Goal: Task Accomplishment & Management: Manage account settings

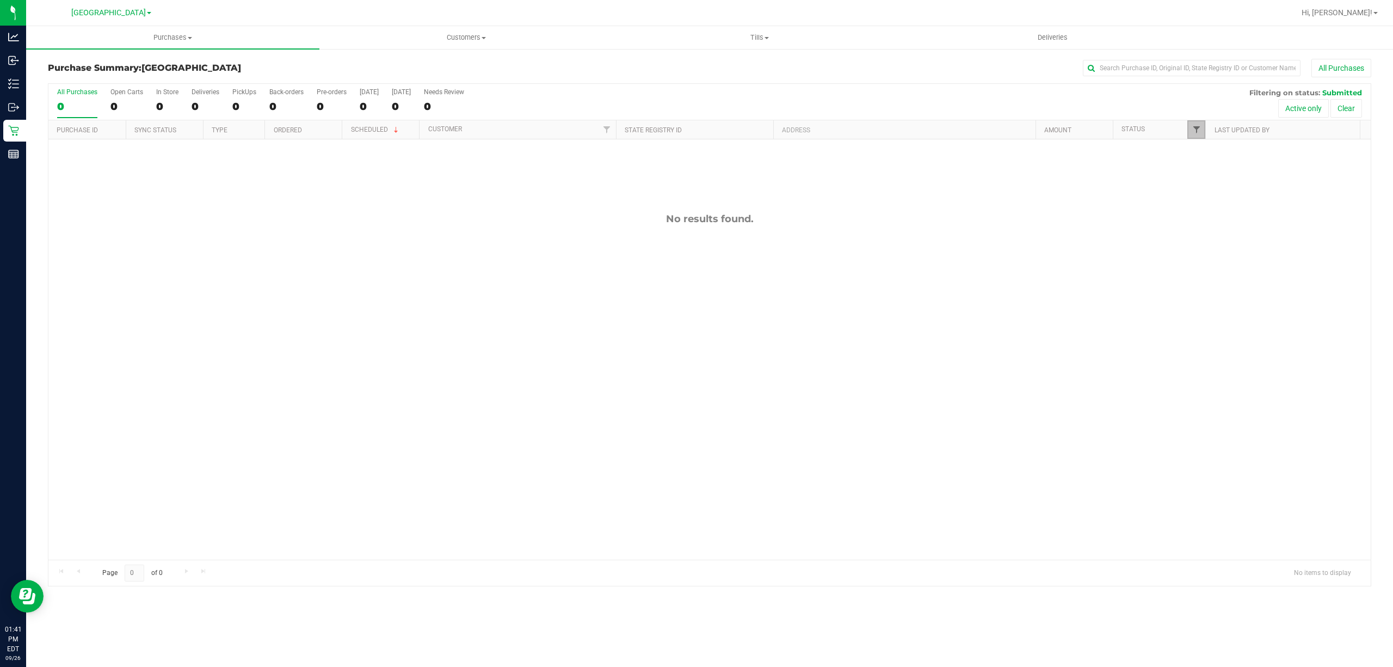
click at [1197, 127] on span "Filter" at bounding box center [1196, 129] width 9 height 9
click at [1197, 310] on button "Filter" at bounding box center [1219, 321] width 52 height 24
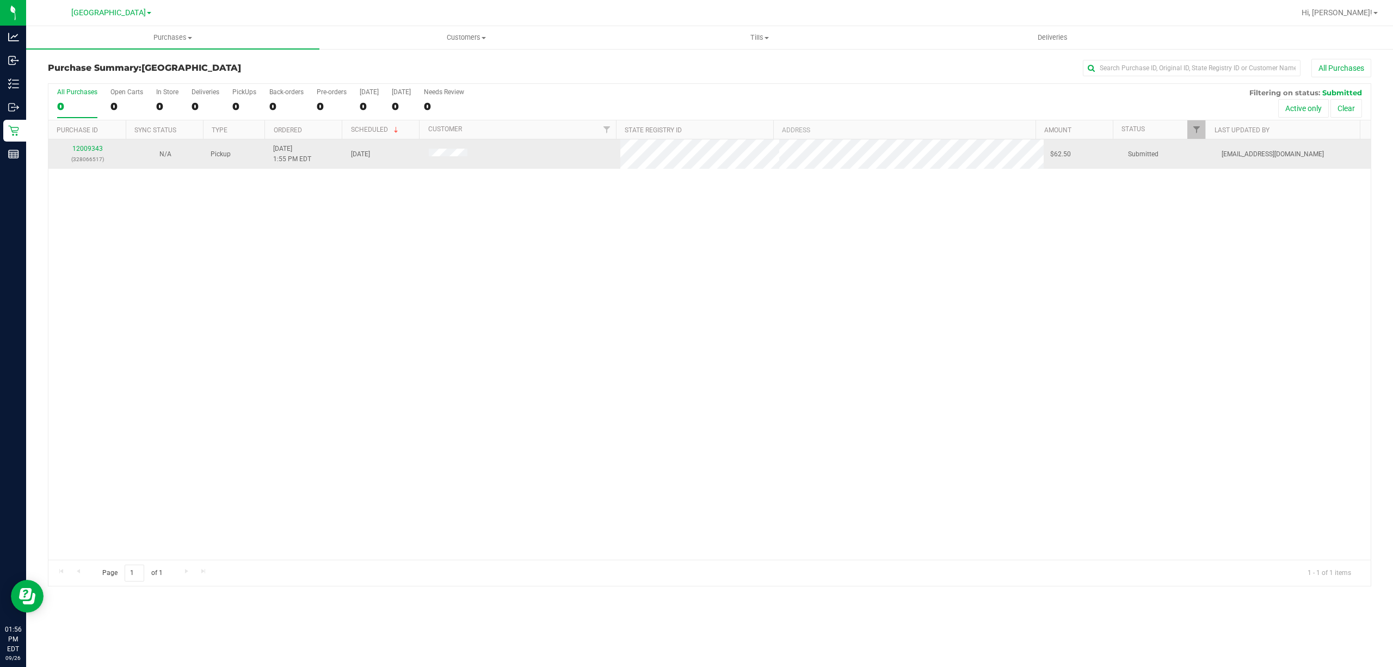
click at [85, 153] on div "12009343 (328066517)" at bounding box center [87, 154] width 65 height 21
click at [85, 149] on link "12009343" at bounding box center [87, 149] width 30 height 8
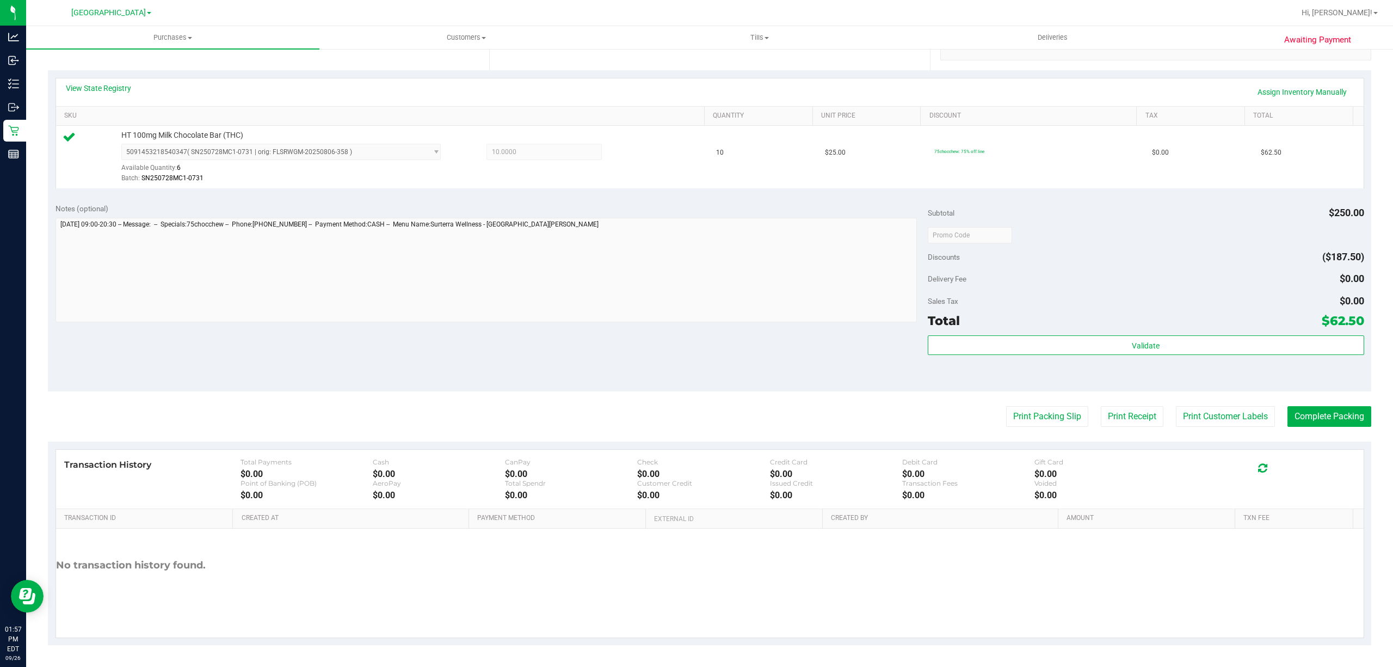
scroll to position [225, 0]
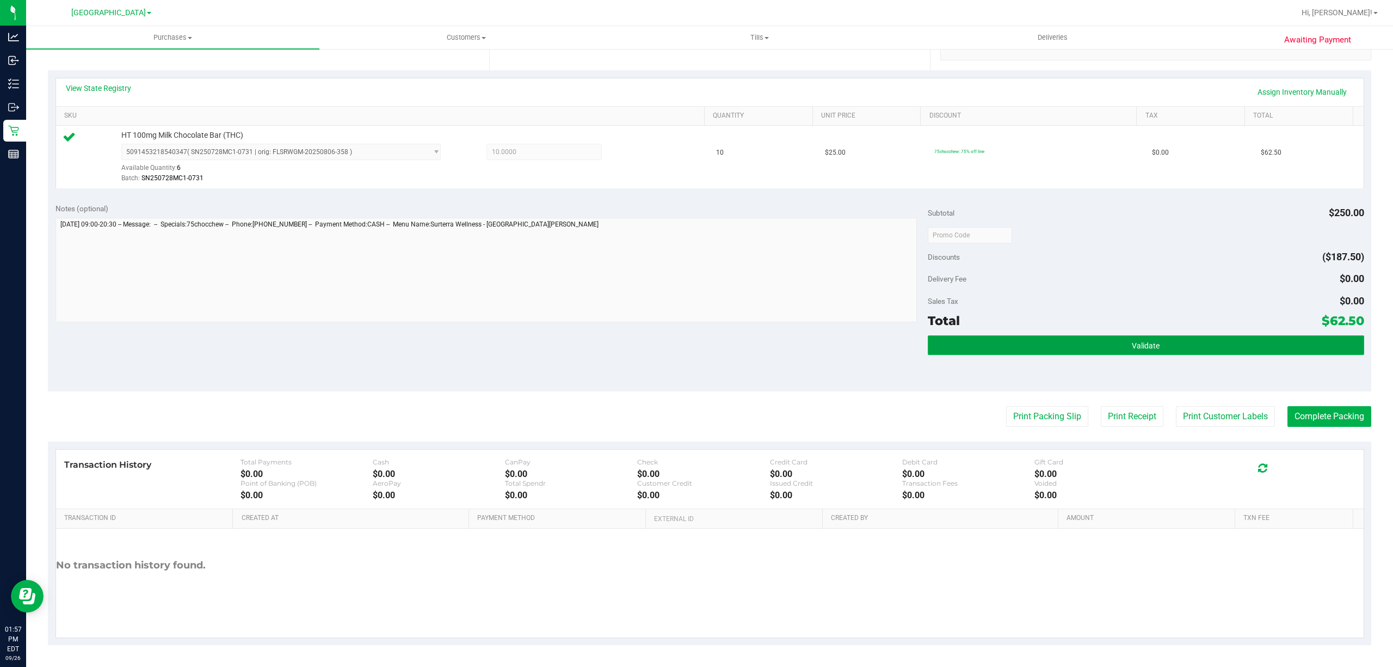
click at [1032, 346] on button "Validate" at bounding box center [1146, 345] width 436 height 20
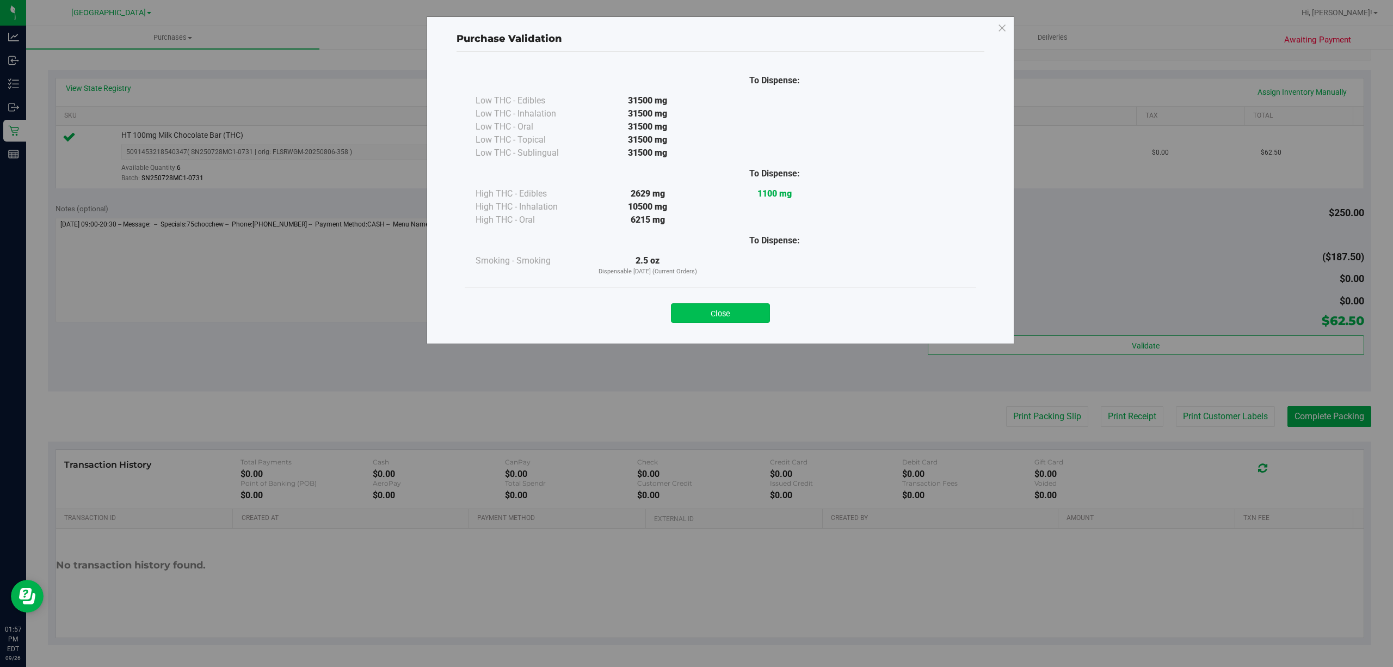
click at [727, 317] on button "Close" at bounding box center [720, 313] width 99 height 20
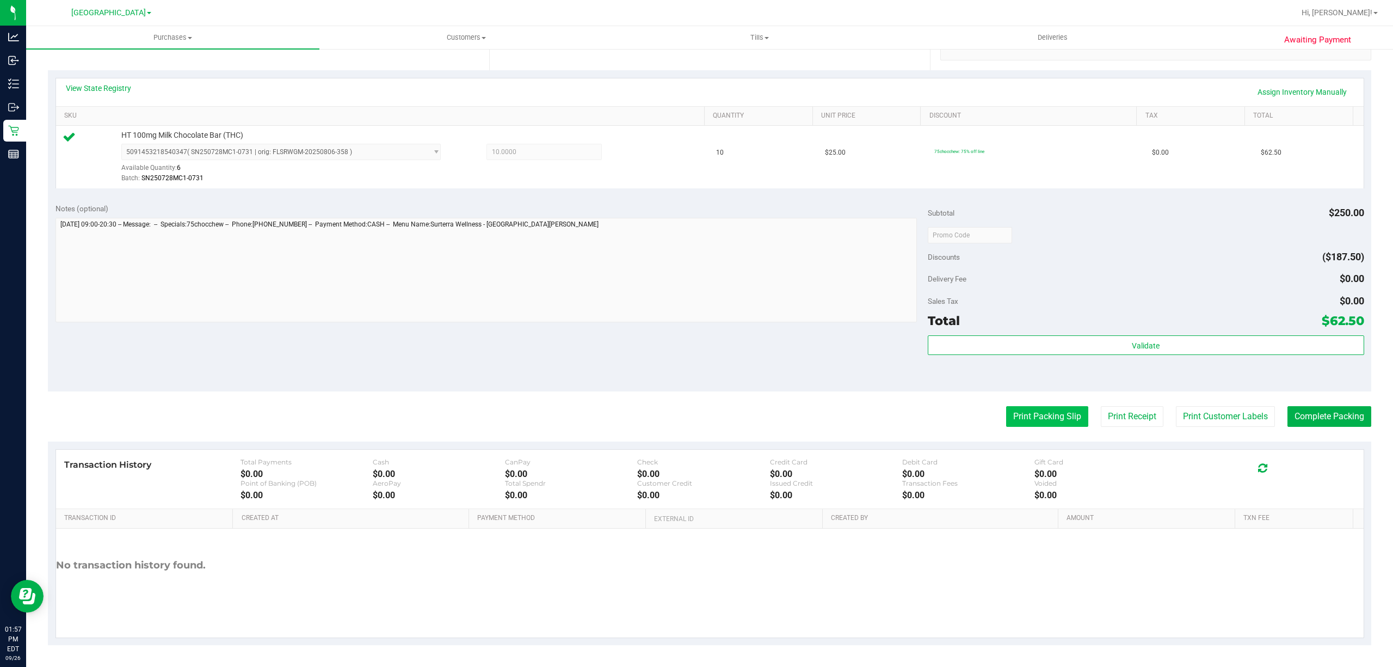
click at [1019, 416] on button "Print Packing Slip" at bounding box center [1047, 416] width 82 height 21
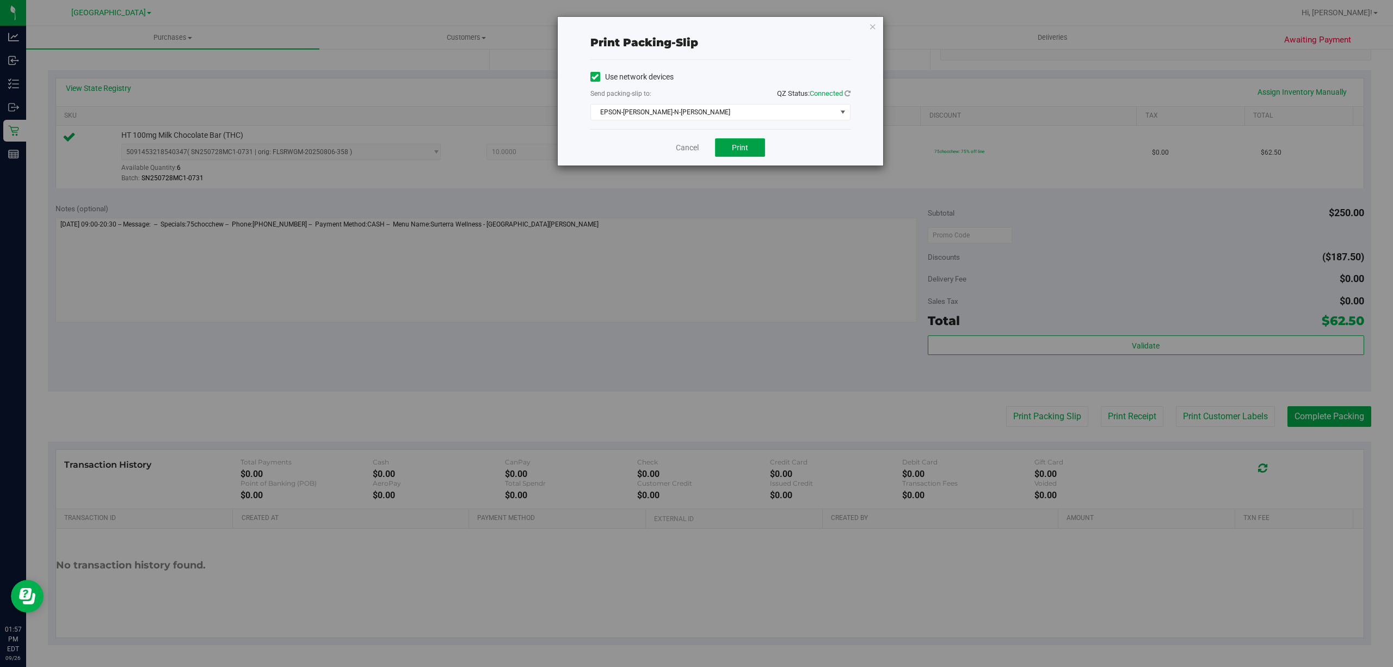
click at [732, 144] on span "Print" at bounding box center [740, 147] width 16 height 9
click at [689, 150] on link "Cancel" at bounding box center [687, 147] width 23 height 11
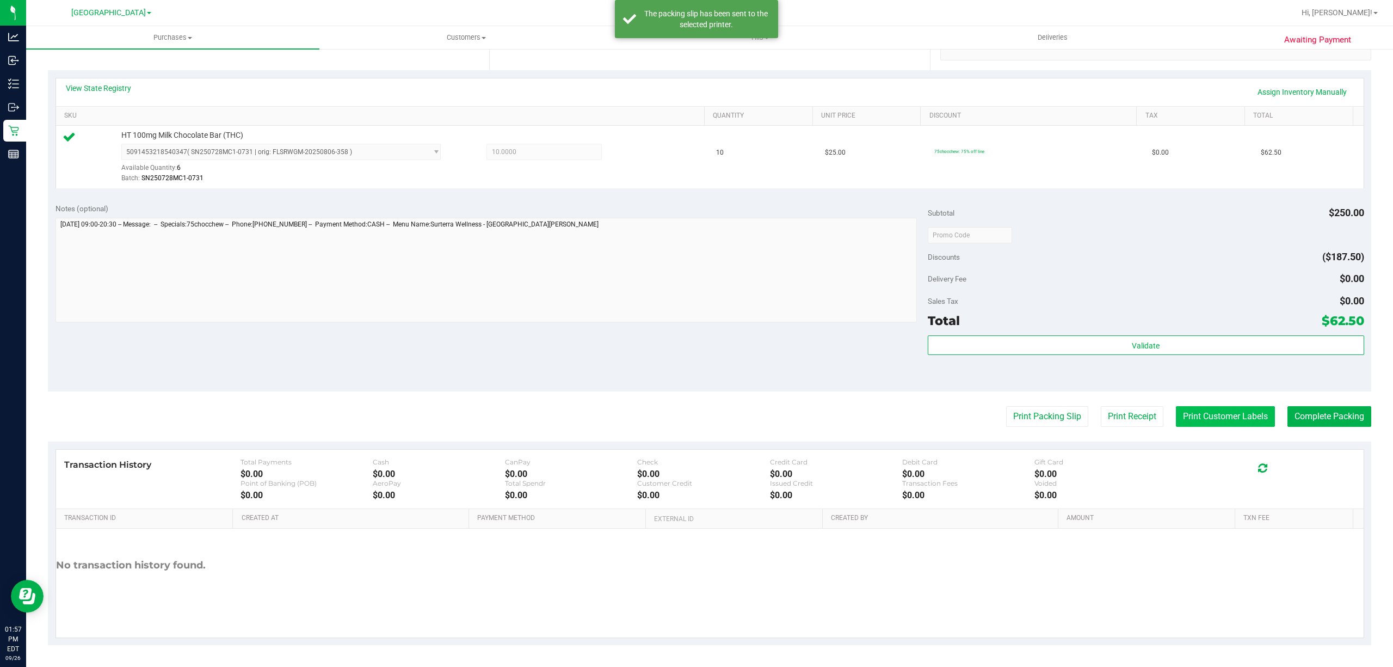
click at [1193, 414] on button "Print Customer Labels" at bounding box center [1225, 416] width 99 height 21
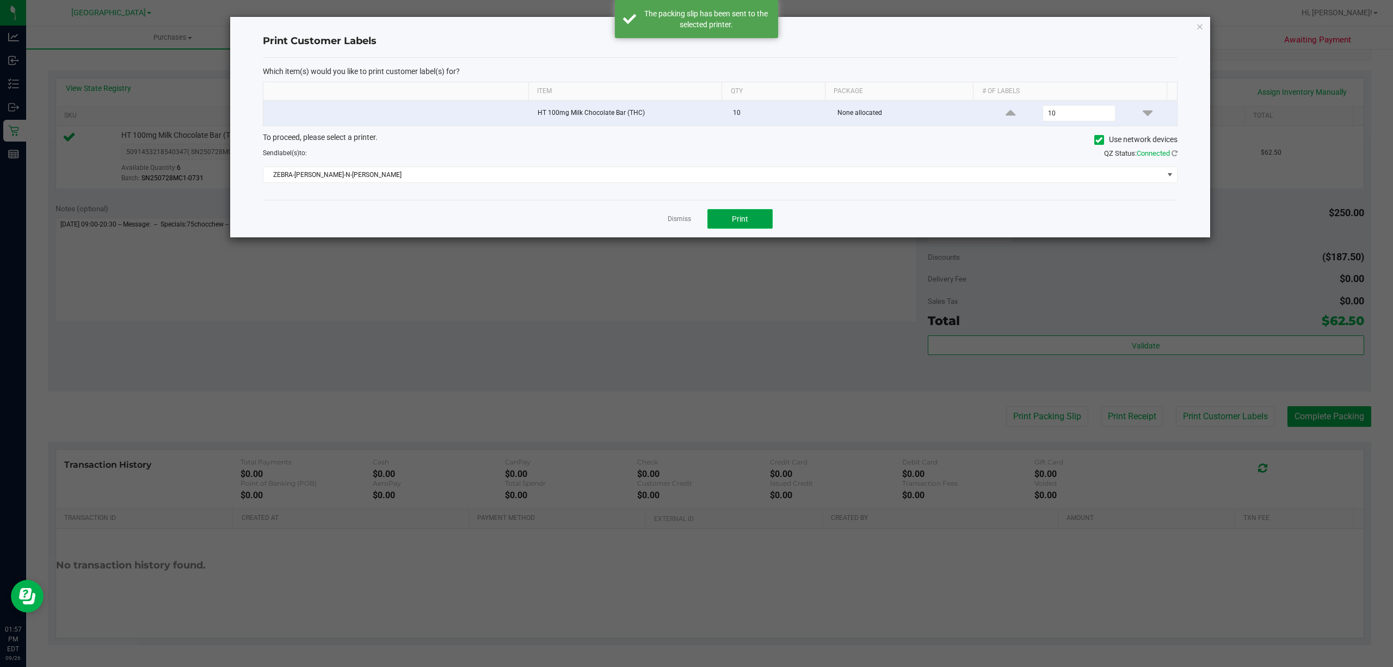
click at [745, 223] on span "Print" at bounding box center [740, 218] width 16 height 9
click at [671, 222] on link "Dismiss" at bounding box center [679, 218] width 23 height 9
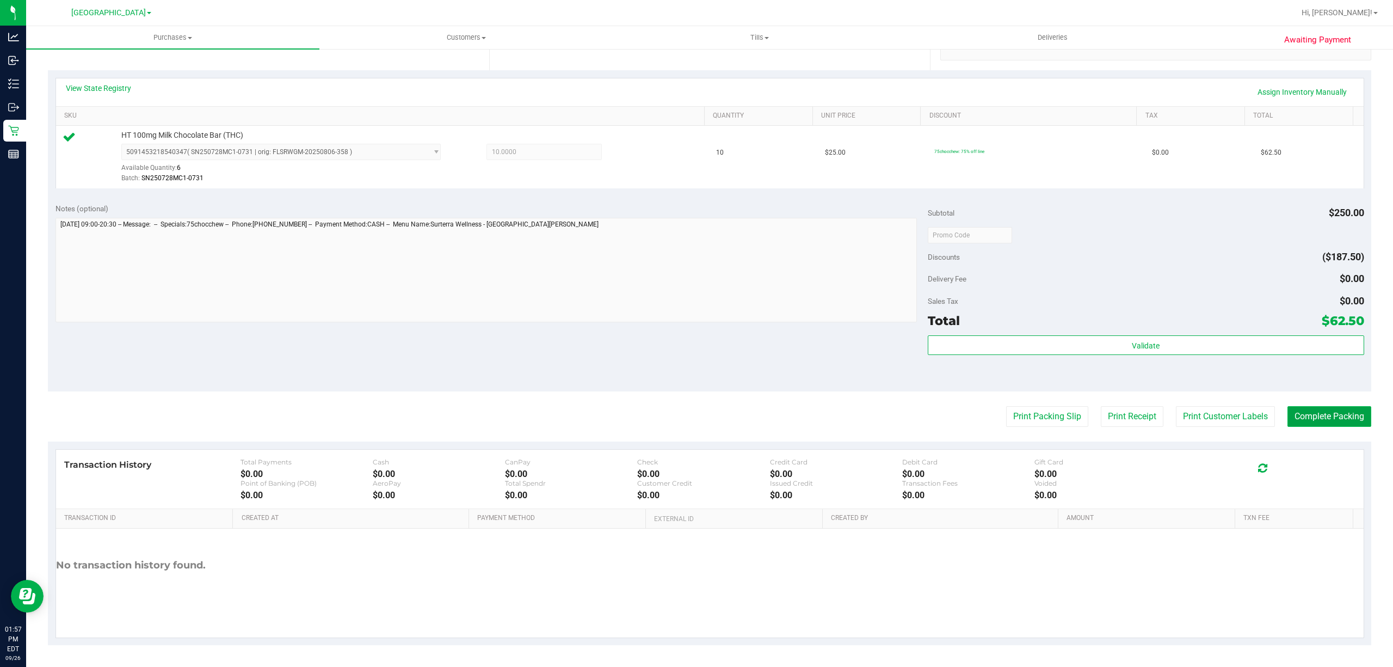
click at [1330, 422] on button "Complete Packing" at bounding box center [1329, 416] width 84 height 21
